Goal: Task Accomplishment & Management: Manage account settings

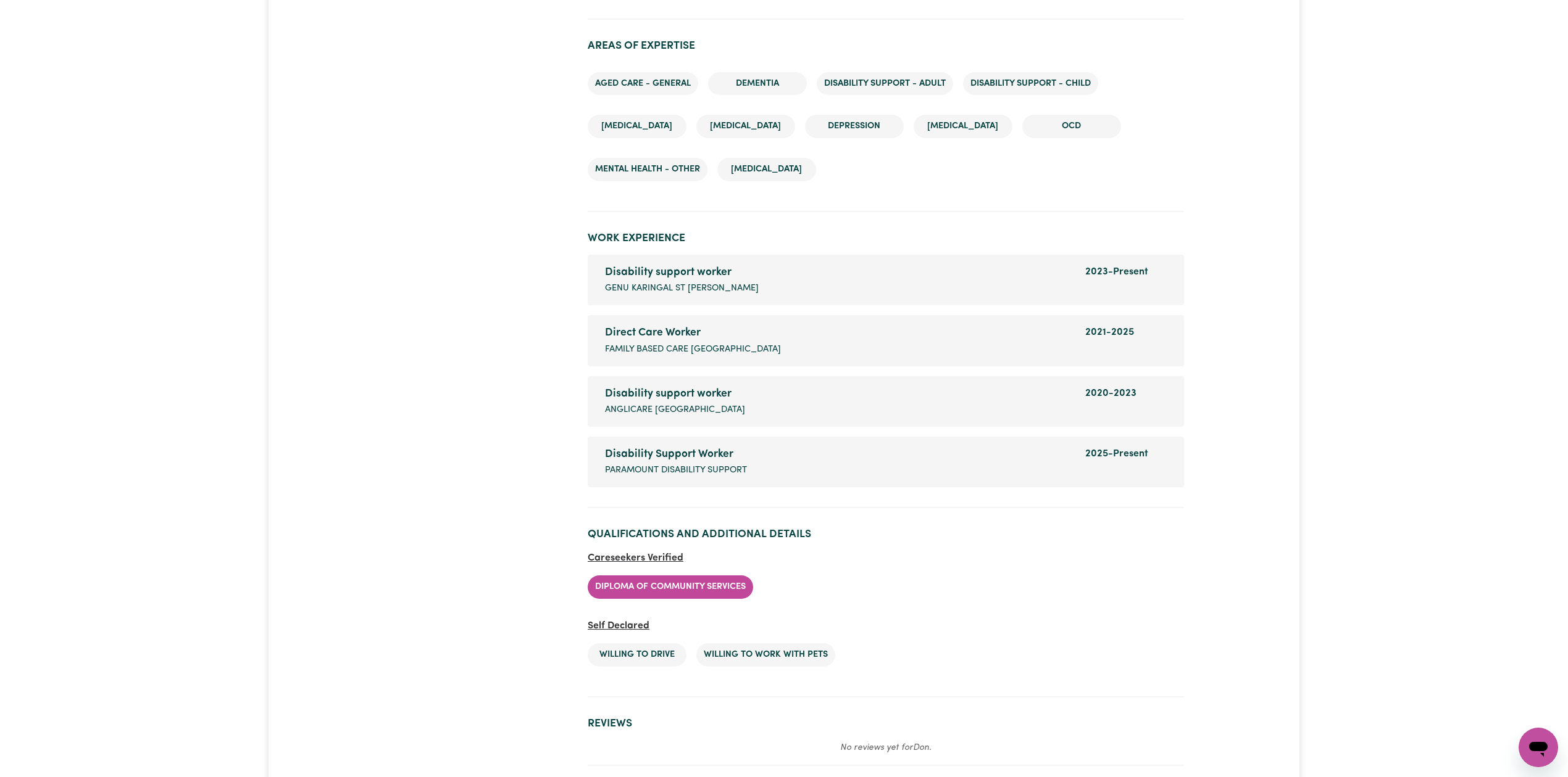
scroll to position [1814, 0]
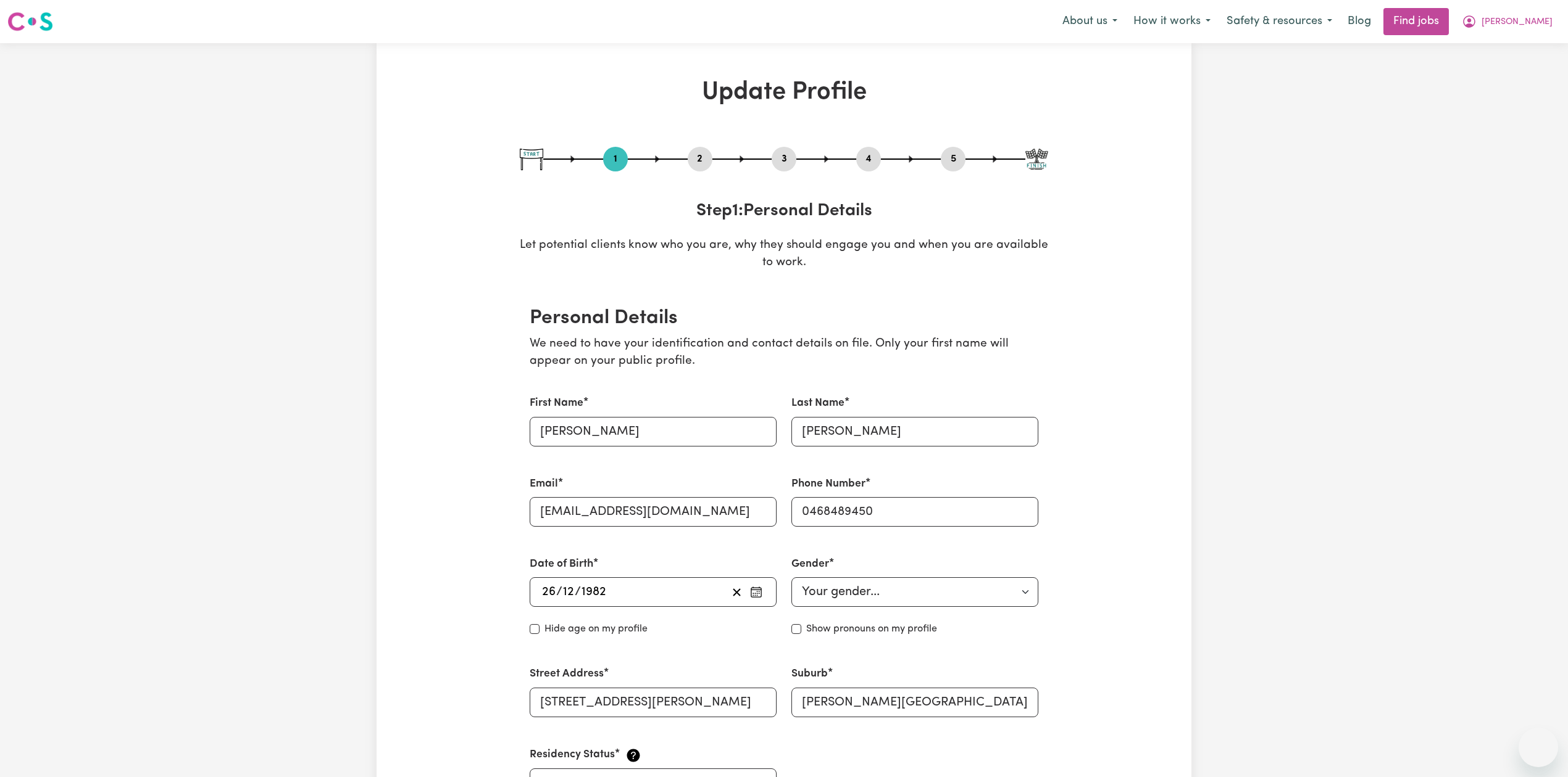
select select "female"
select select "Australian Citizen"
select select "Studying a healthcare related degree or qualification"
select select "69"
select select "75"
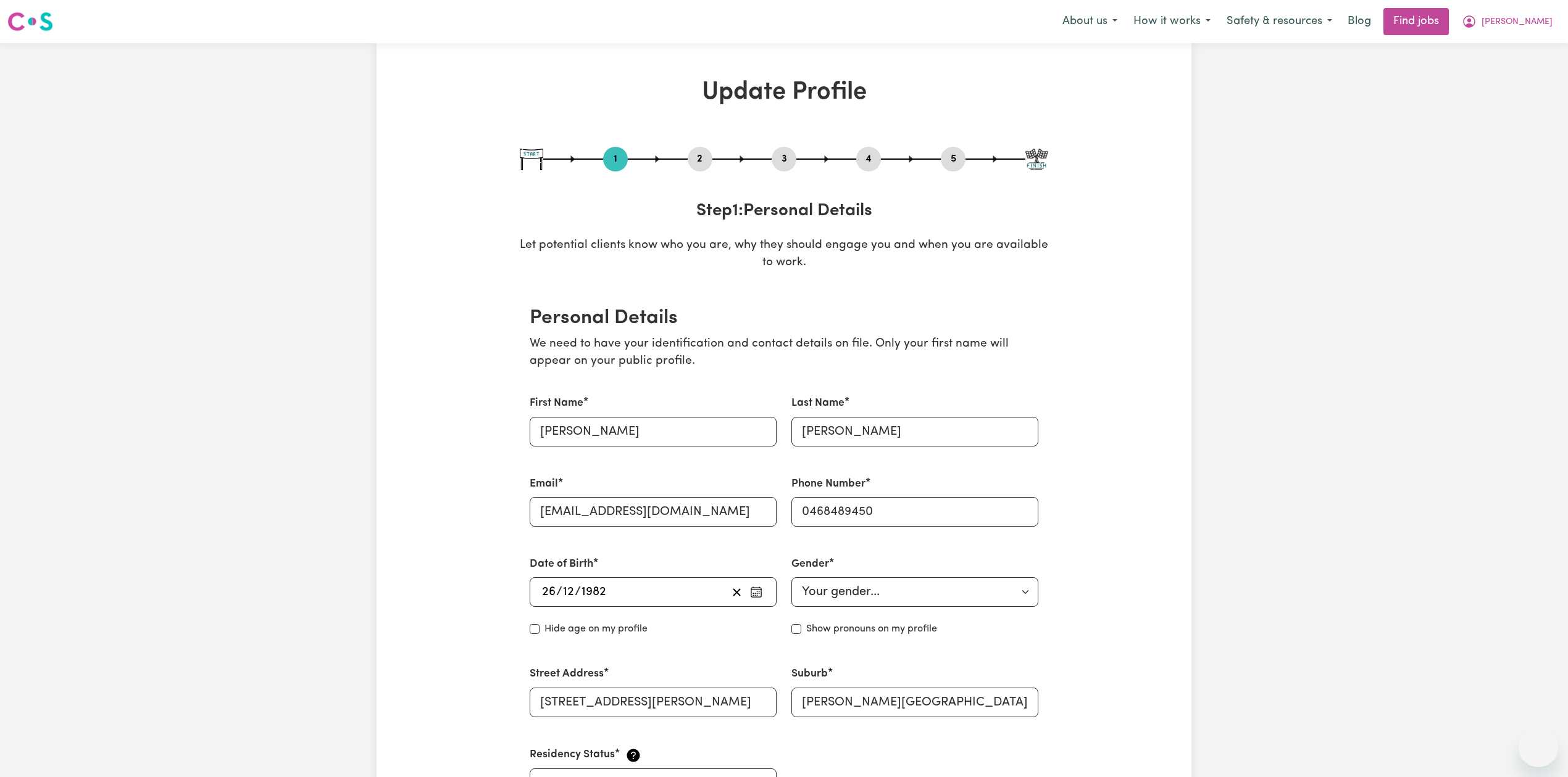
select select "85"
select select "95"
click at [1531, 23] on span "[PERSON_NAME]" at bounding box center [1516, 22] width 71 height 14
click at [1516, 88] on link "Logout" at bounding box center [1511, 94] width 98 height 23
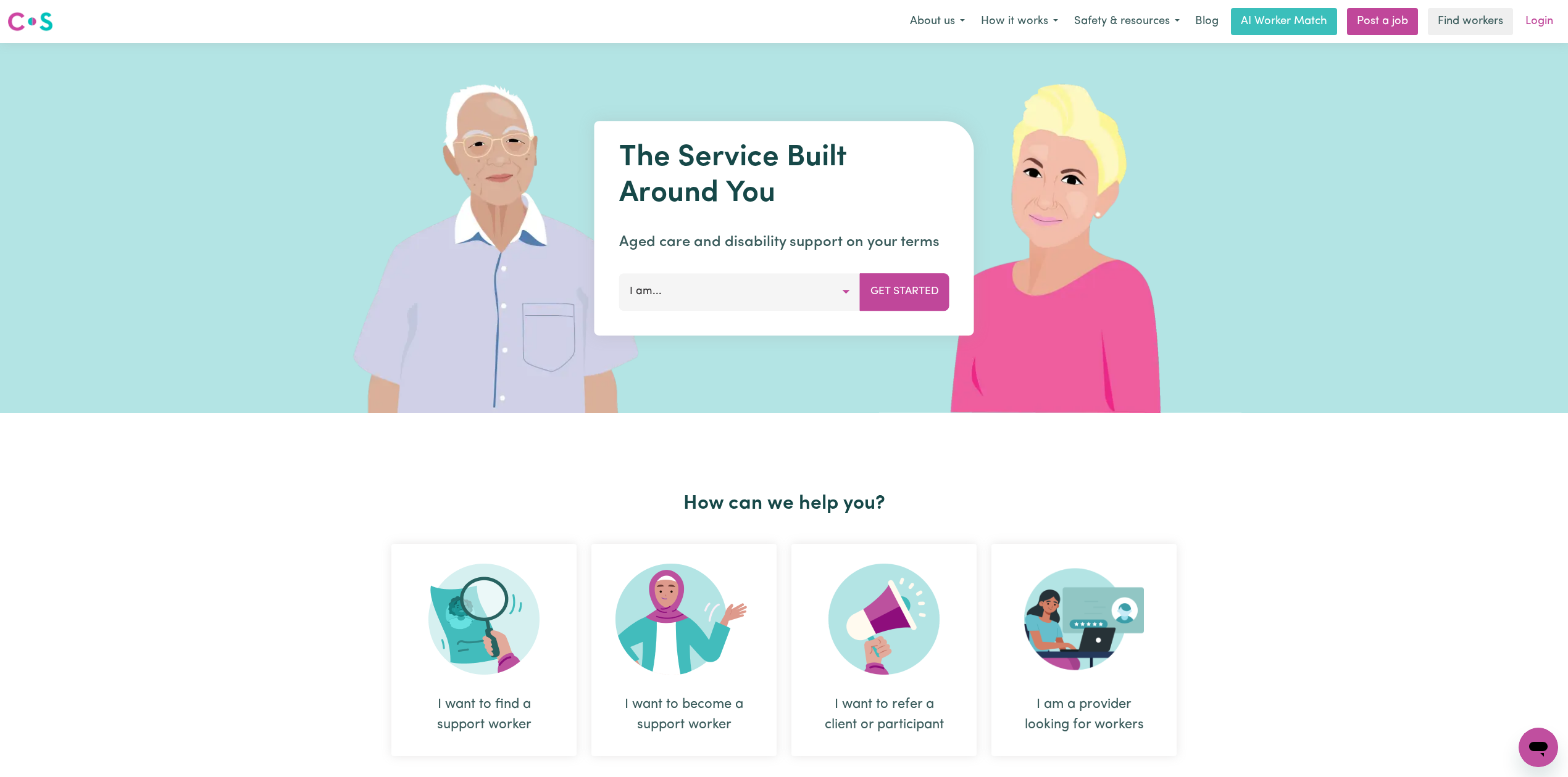
click at [1539, 30] on link "Login" at bounding box center [1539, 21] width 42 height 27
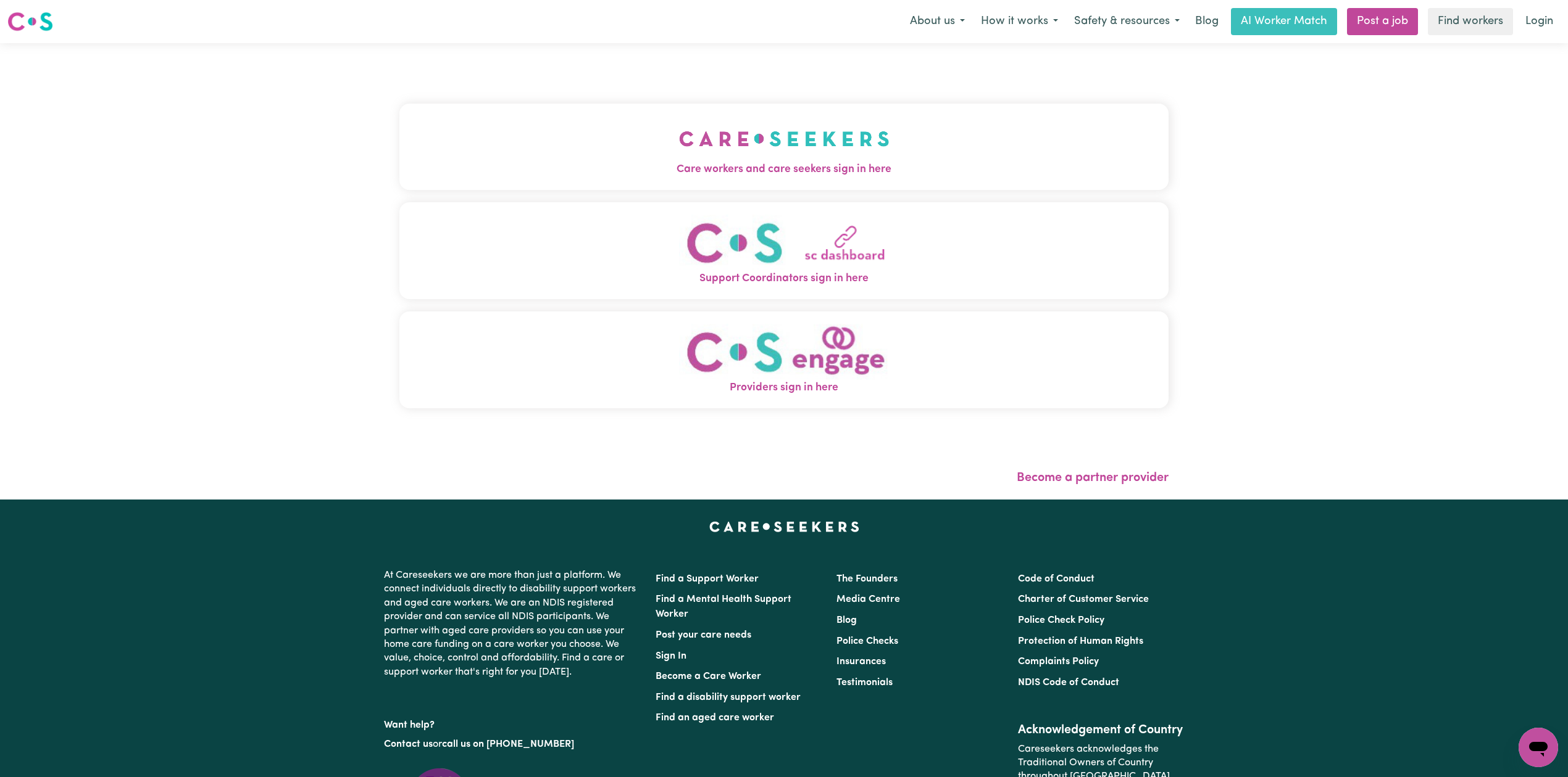
click at [544, 127] on button "Care workers and care seekers sign in here" at bounding box center [784, 147] width 769 height 86
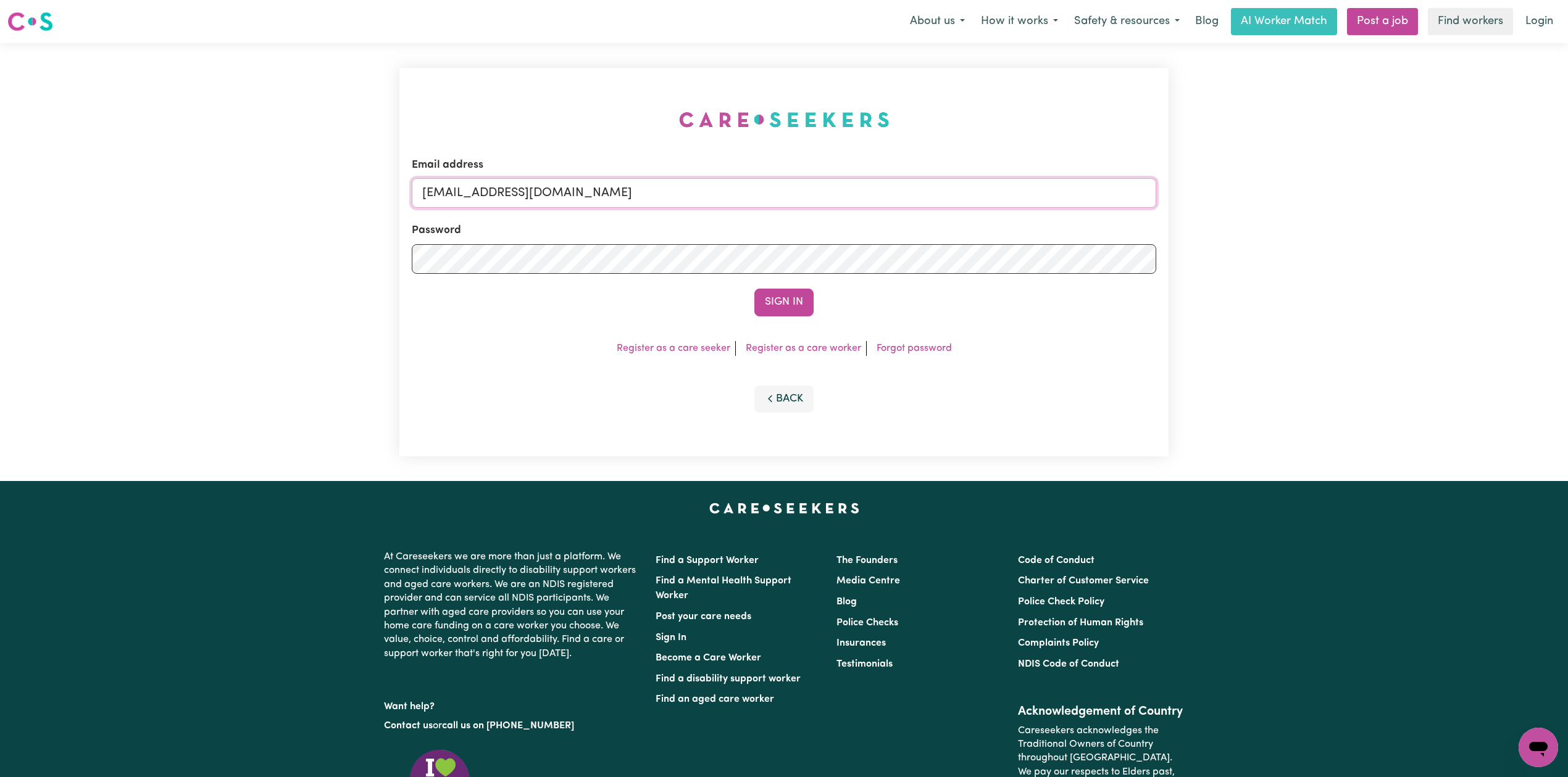
drag, startPoint x: 609, startPoint y: 185, endPoint x: 588, endPoint y: 203, distance: 27.7
click at [609, 185] on input "onboardingcs@careseekers.com.au" at bounding box center [784, 193] width 745 height 30
drag, startPoint x: 486, startPoint y: 193, endPoint x: 869, endPoint y: 222, distance: 384.1
click at [869, 220] on form "Email address Superuser~jepletingnaum23@yahoo.com Password Sign In" at bounding box center [784, 237] width 745 height 159
type input "Superuser~etosam86@gmail.com"
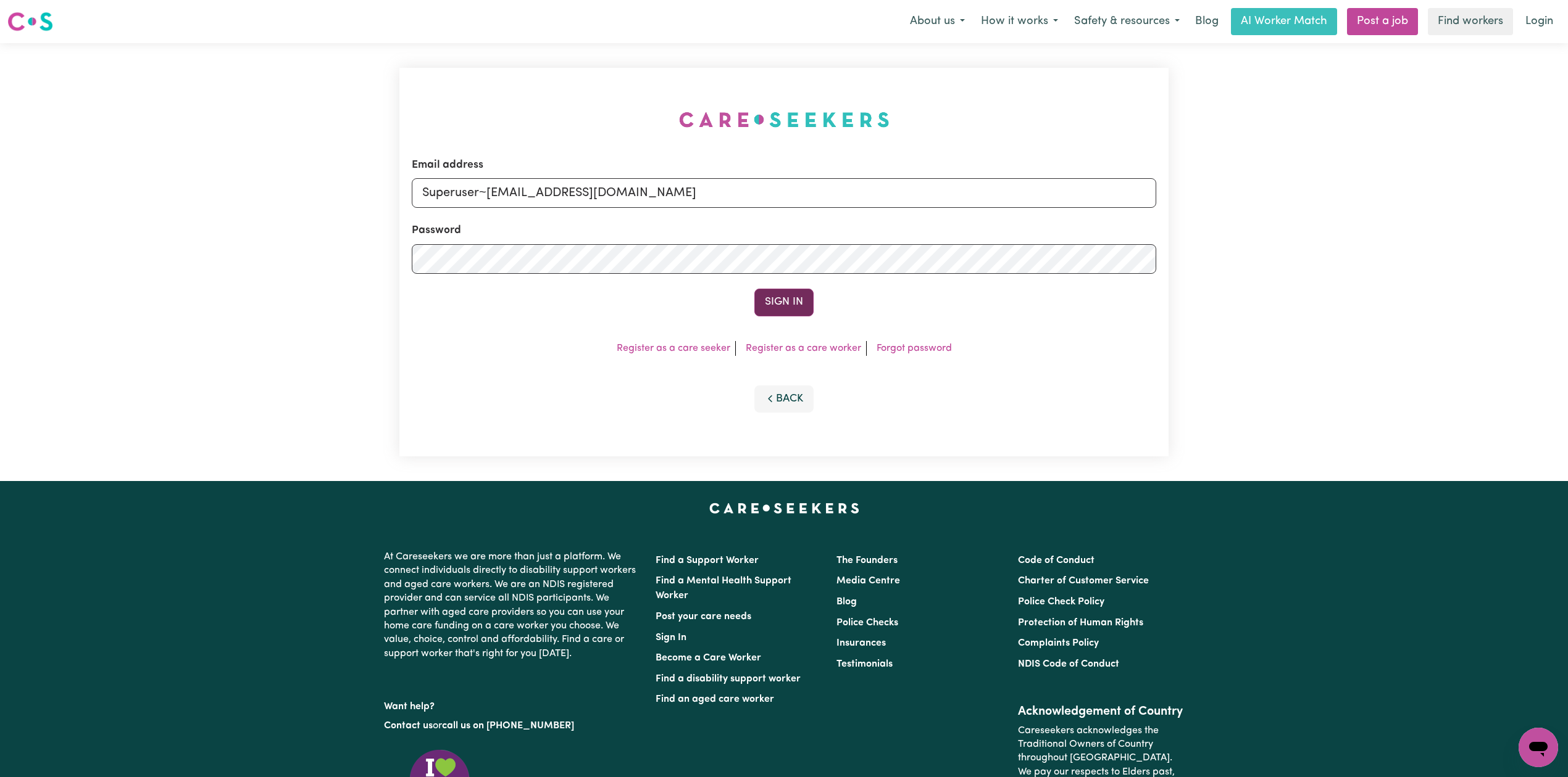
click at [801, 306] on button "Sign In" at bounding box center [783, 302] width 59 height 27
